Goal: Transaction & Acquisition: Purchase product/service

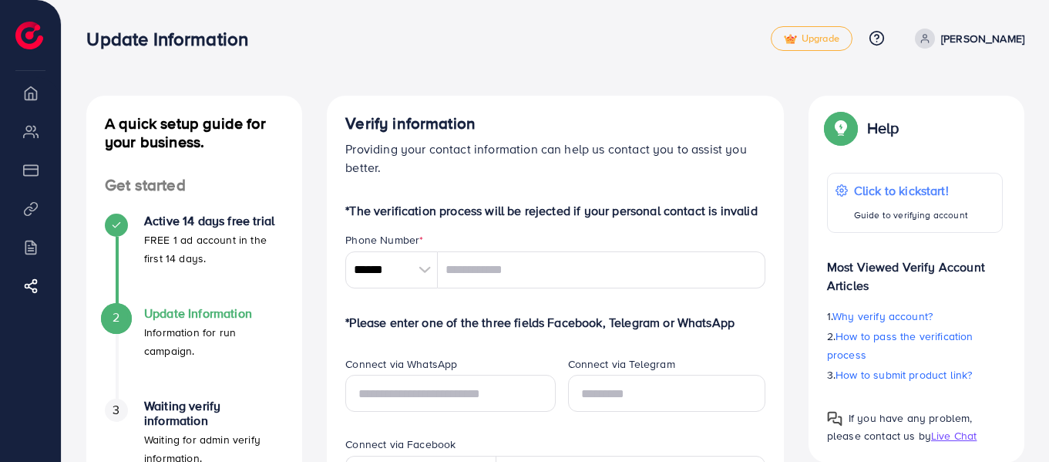
click at [974, 36] on p "[PERSON_NAME]" at bounding box center [982, 38] width 83 height 19
click at [927, 96] on span "Log out" at bounding box center [932, 91] width 42 height 19
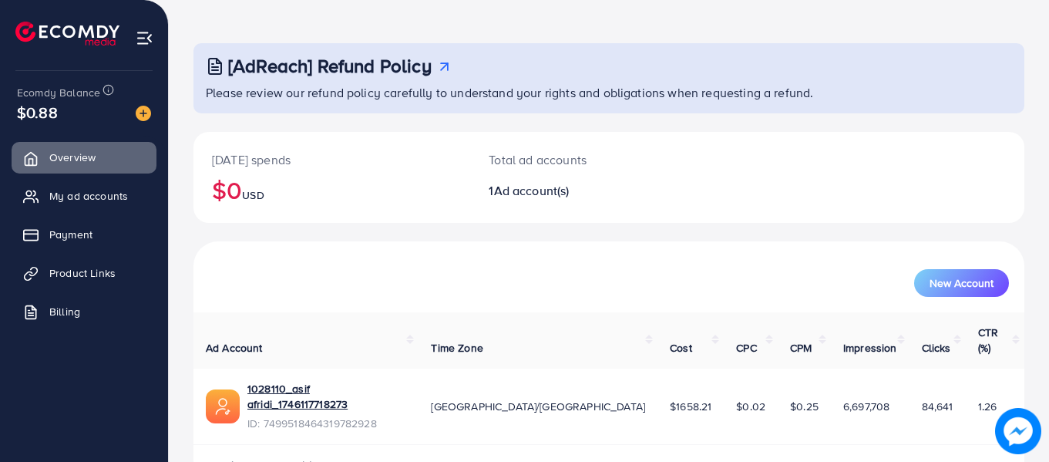
scroll to position [69, 0]
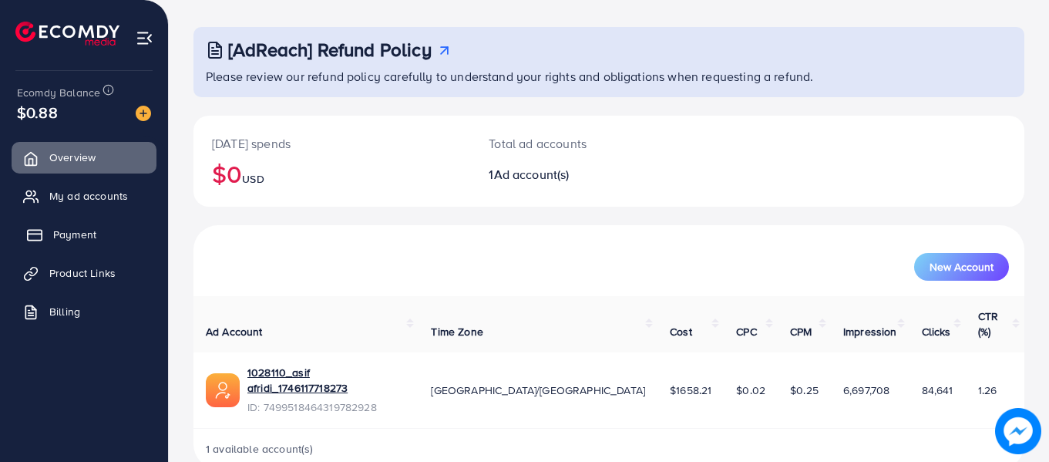
click at [89, 234] on span "Payment" at bounding box center [74, 234] width 43 height 15
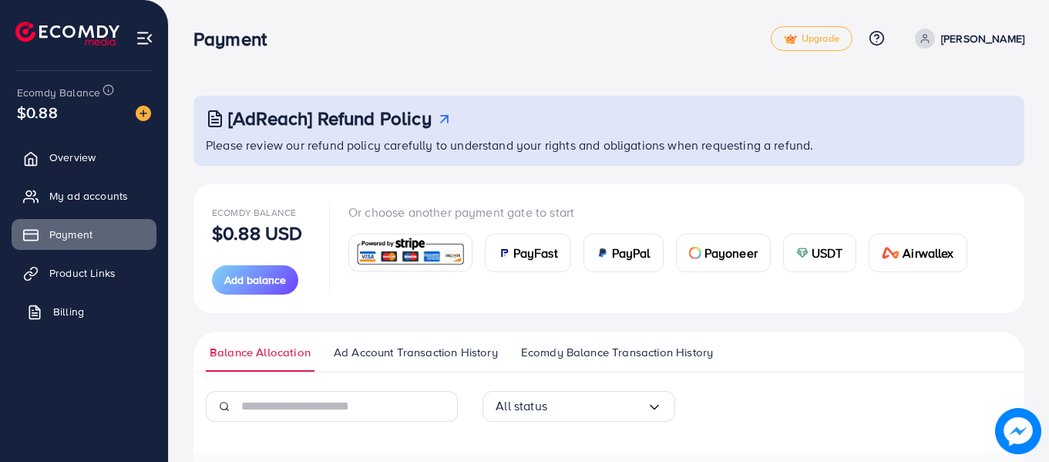
click at [82, 309] on span "Billing" at bounding box center [68, 311] width 31 height 15
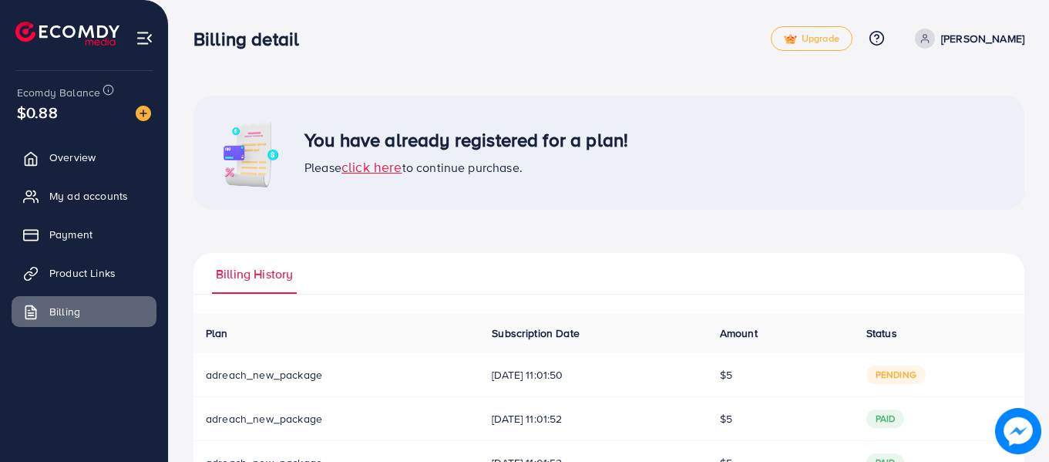
click at [372, 167] on span "click here" at bounding box center [371, 166] width 61 height 19
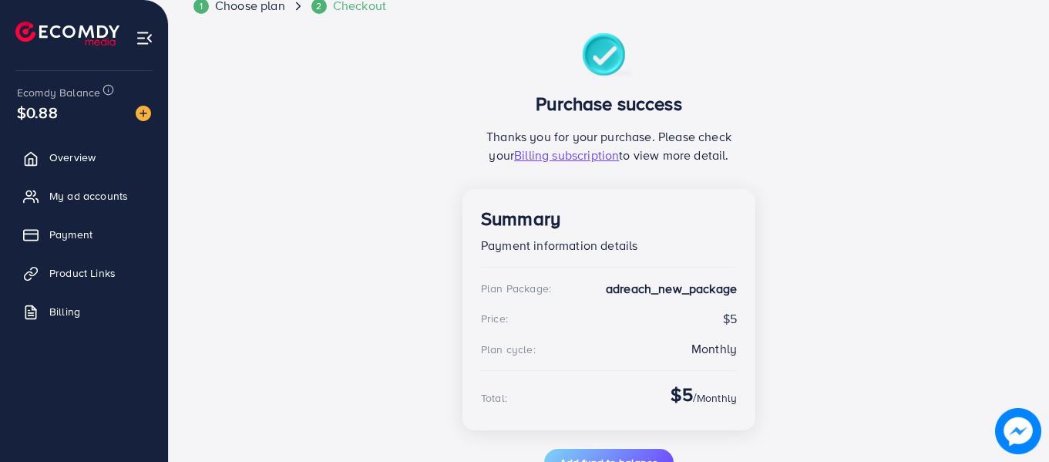
scroll to position [121, 0]
